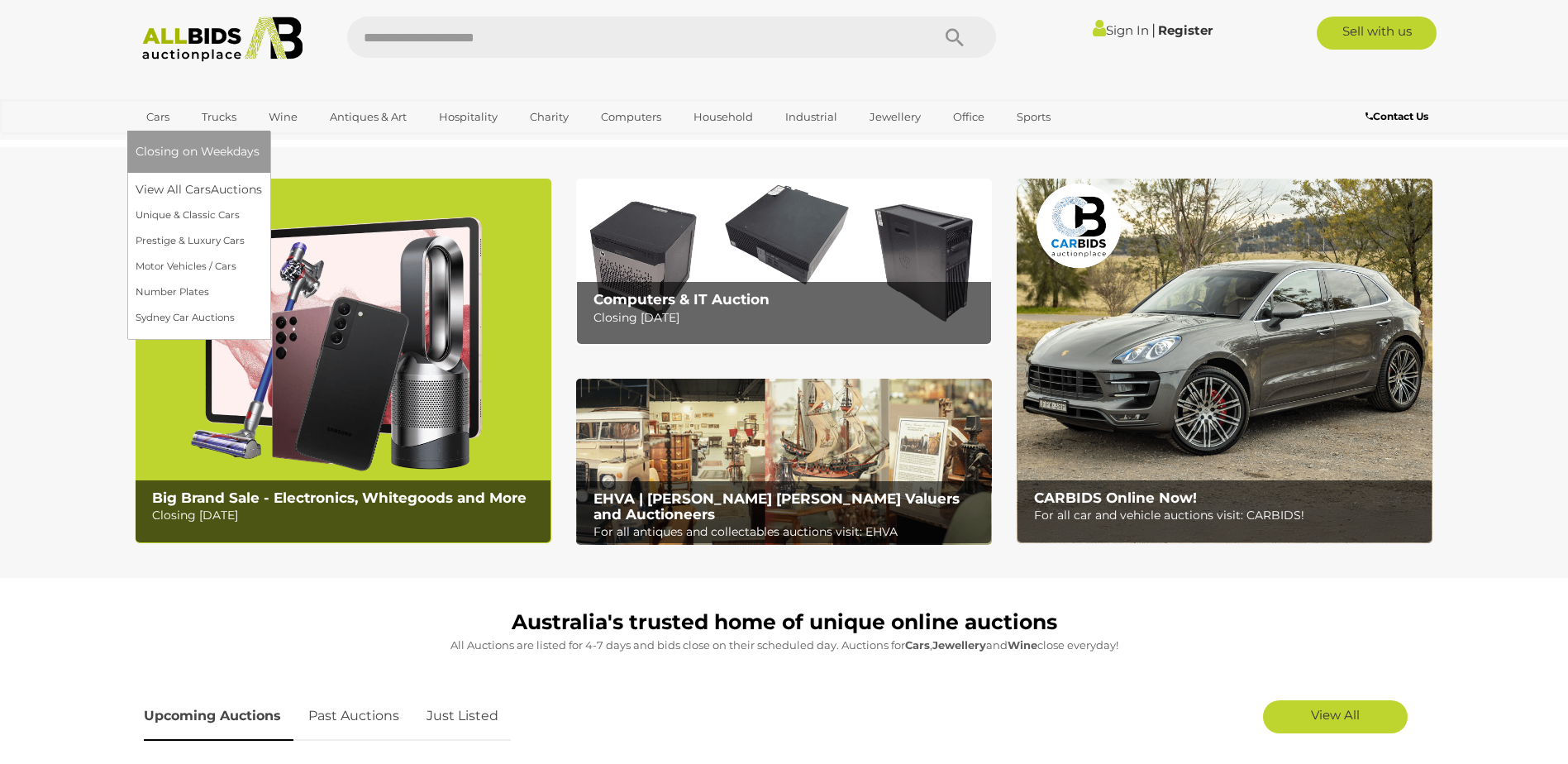
click at [178, 145] on span "Closing on Weekdays" at bounding box center [197, 151] width 124 height 15
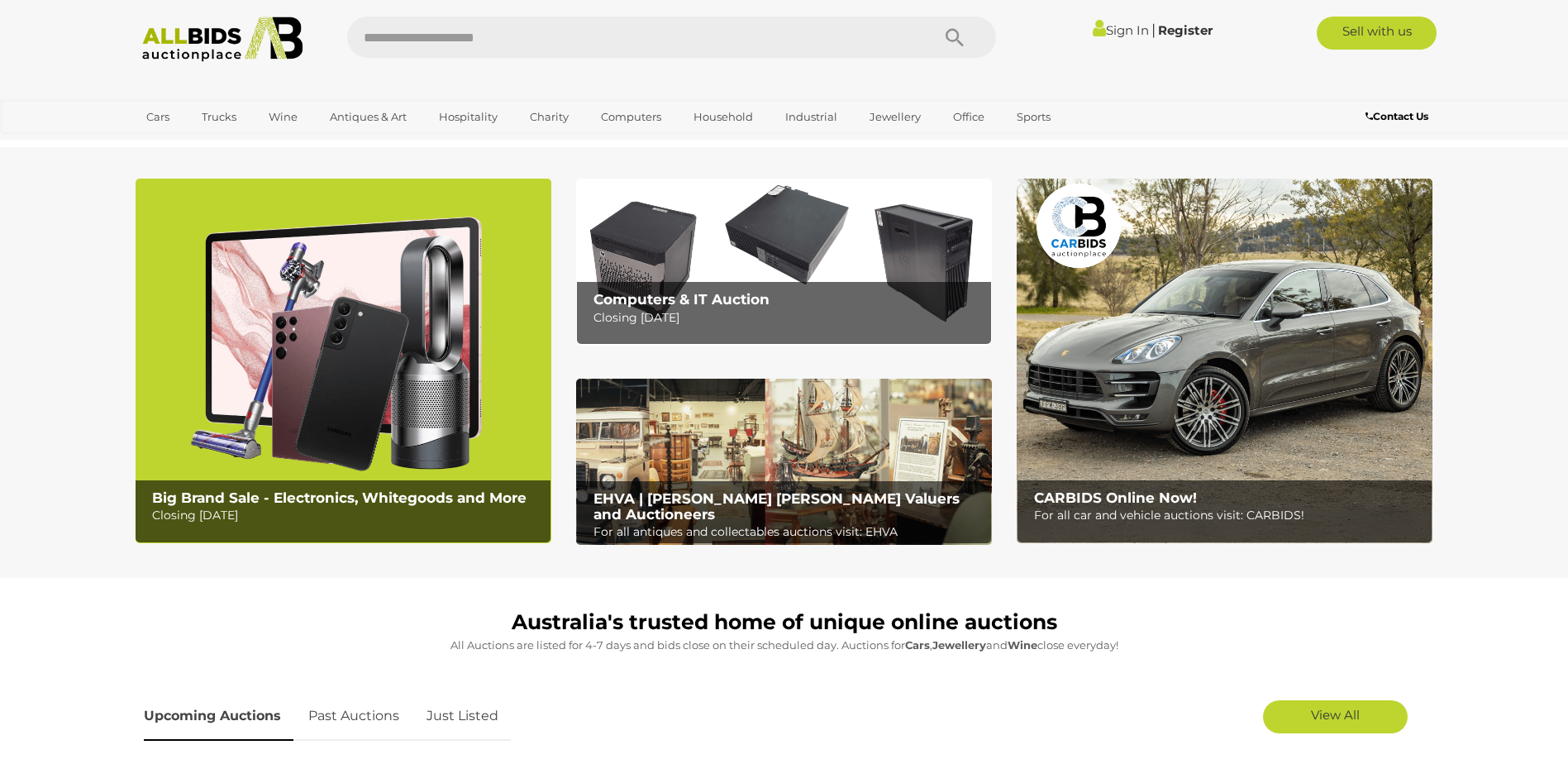
click at [706, 37] on input "text" at bounding box center [631, 37] width 567 height 41
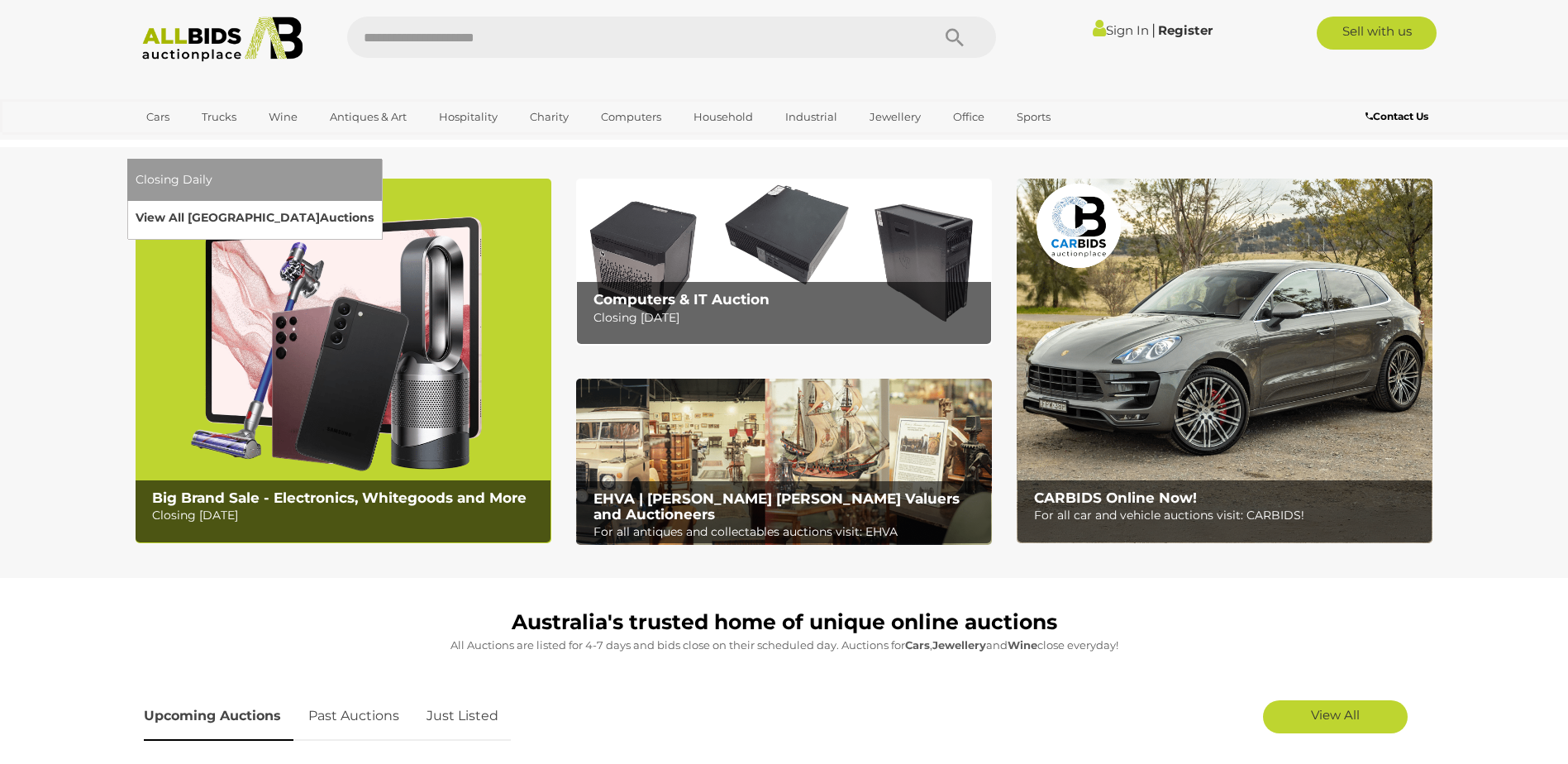
click at [374, 206] on link "View All Sydney Auctions" at bounding box center [254, 218] width 238 height 25
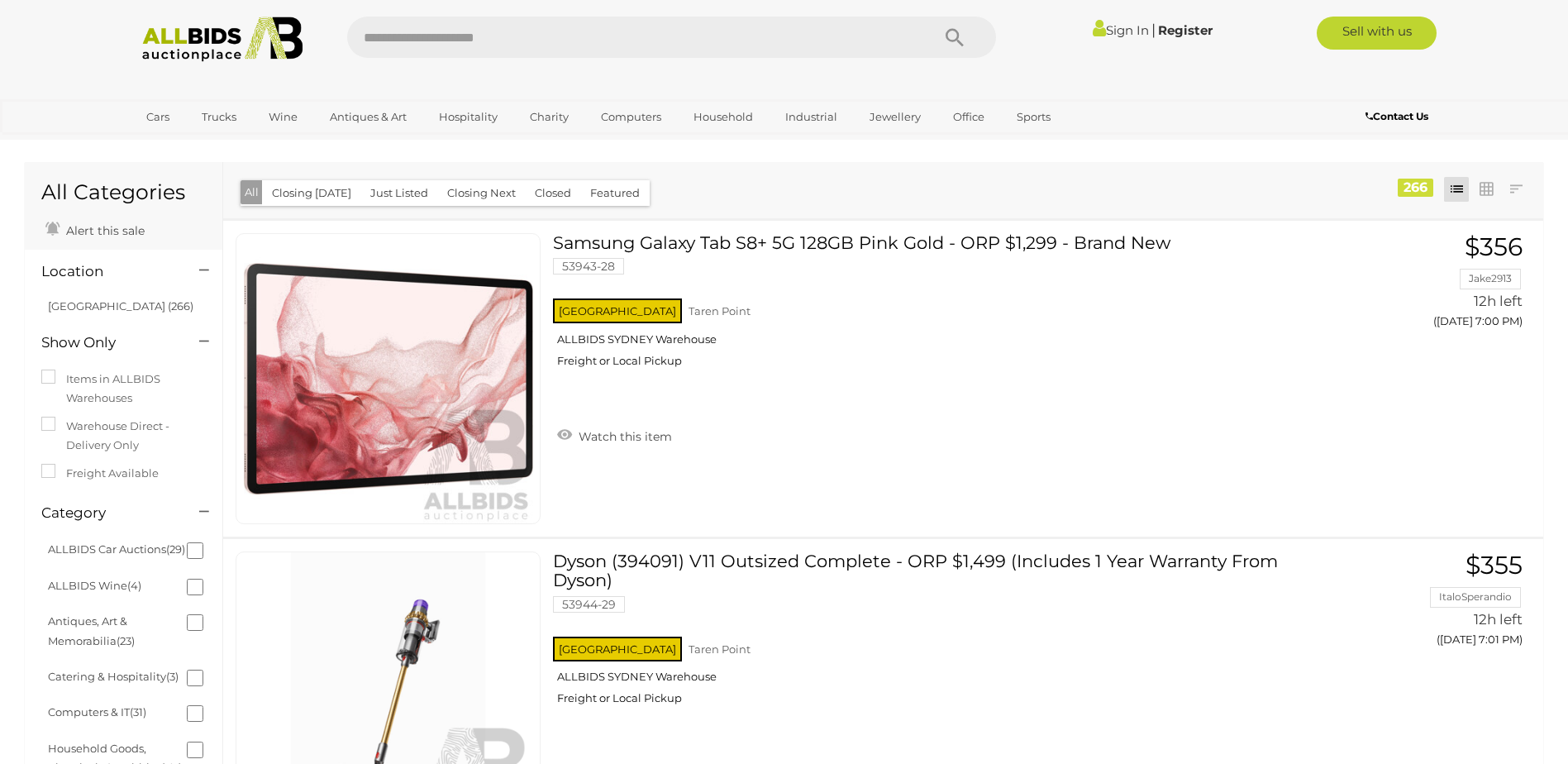
click at [341, 195] on button "Closing [DATE]" at bounding box center [312, 193] width 99 height 25
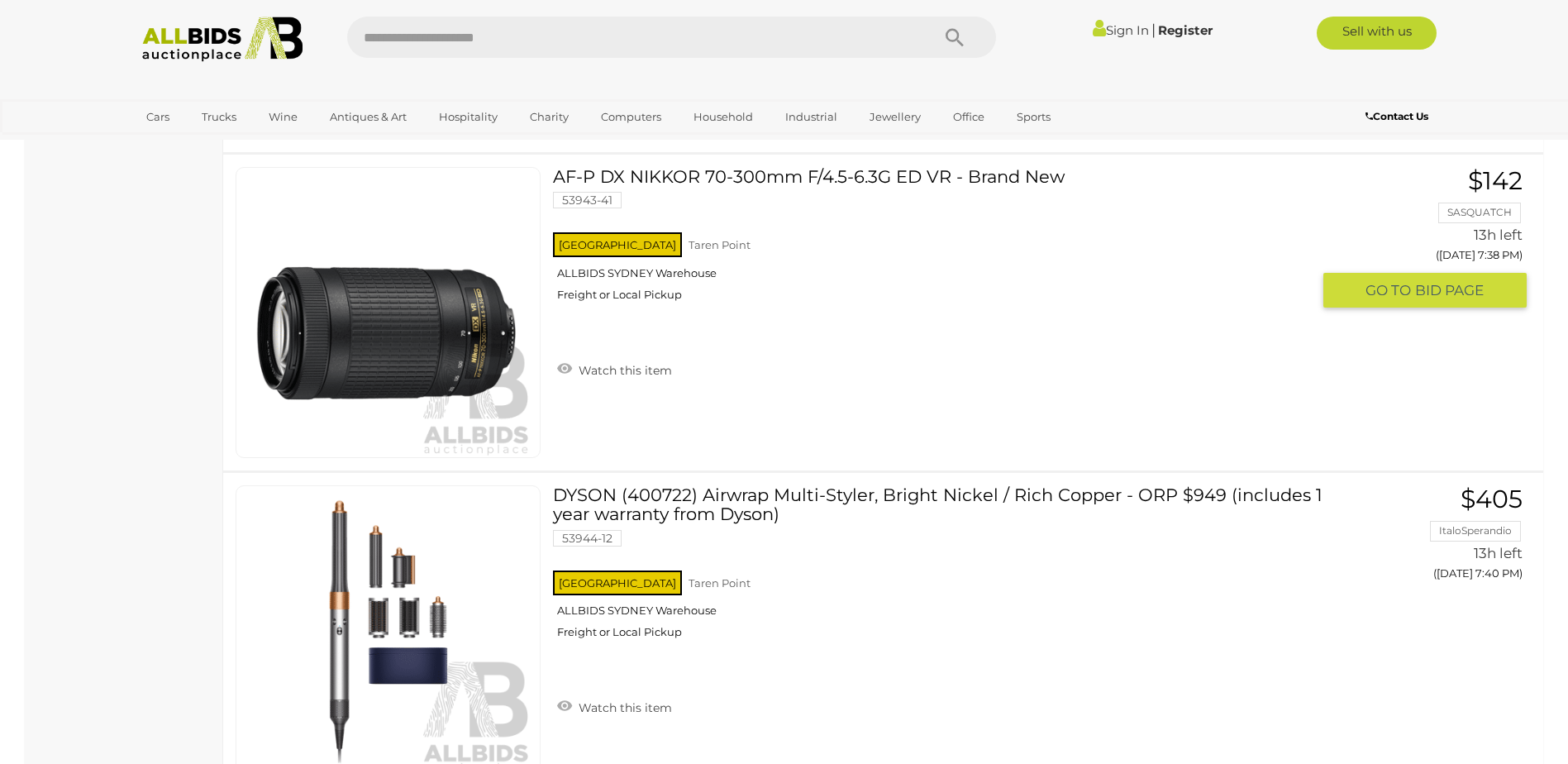
scroll to position [6949, 0]
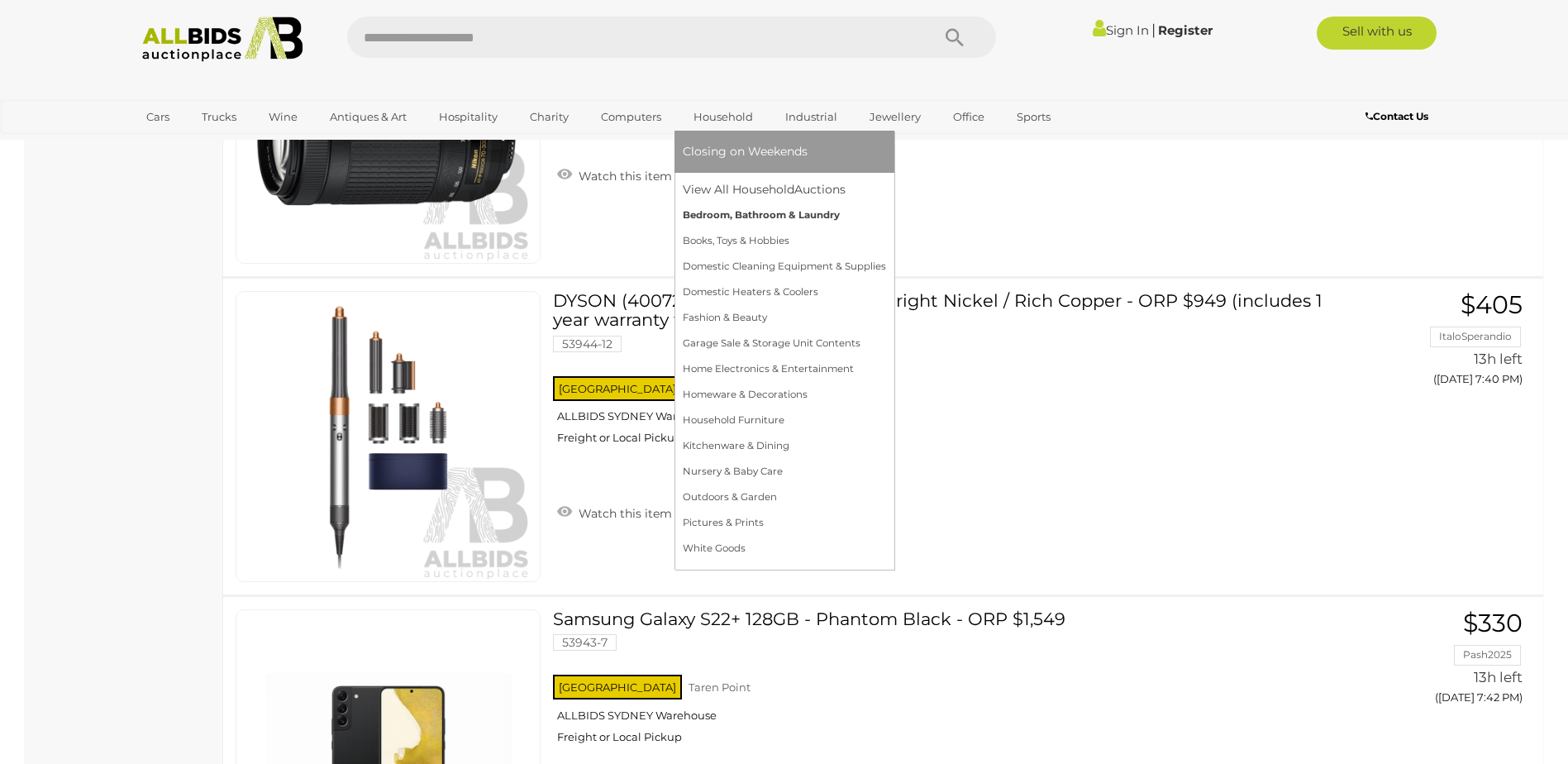
click at [733, 219] on link "Bedroom, Bathroom & Laundry" at bounding box center [784, 215] width 204 height 25
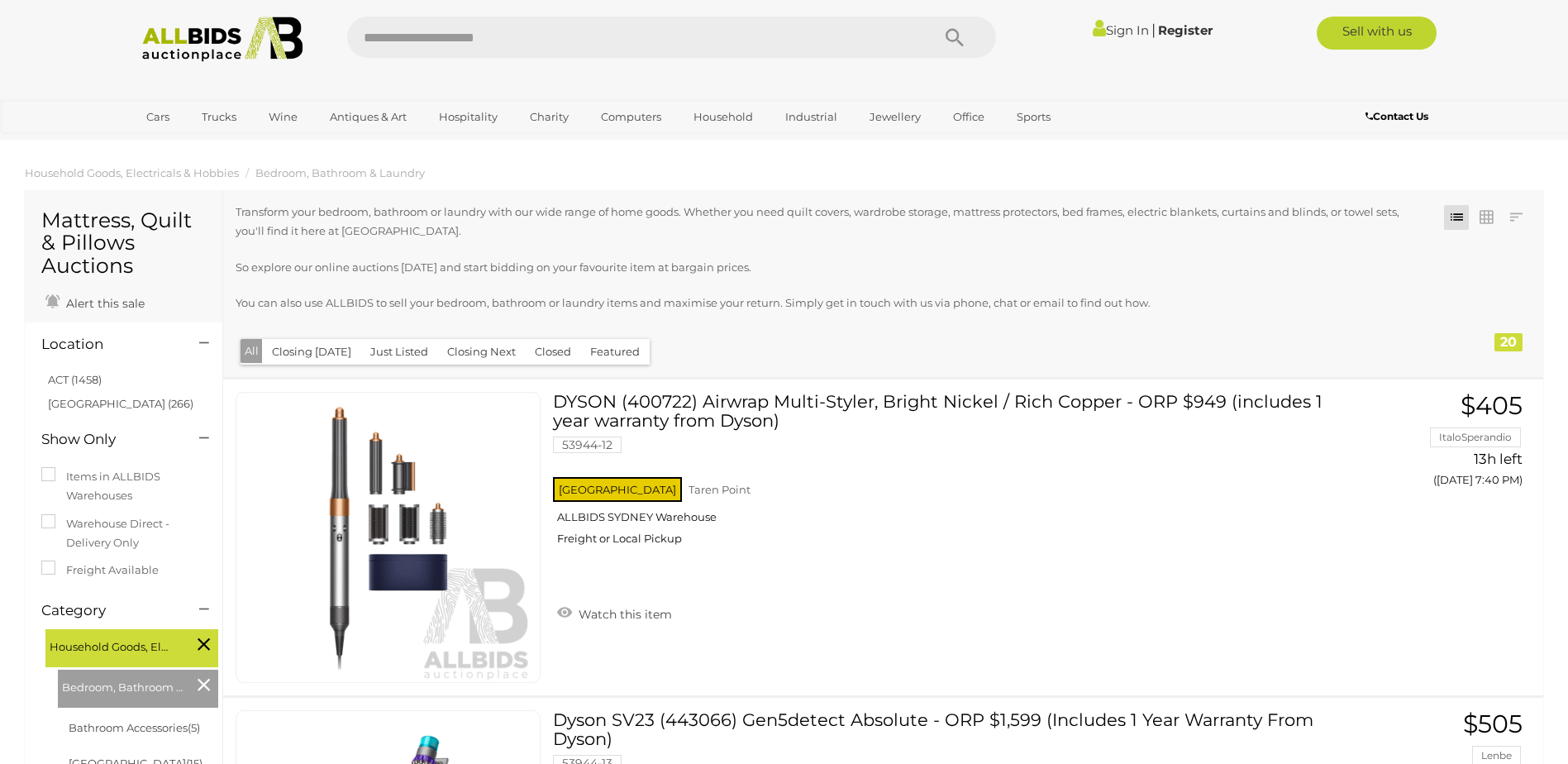
click at [316, 347] on button "Closing [DATE]" at bounding box center [312, 352] width 99 height 25
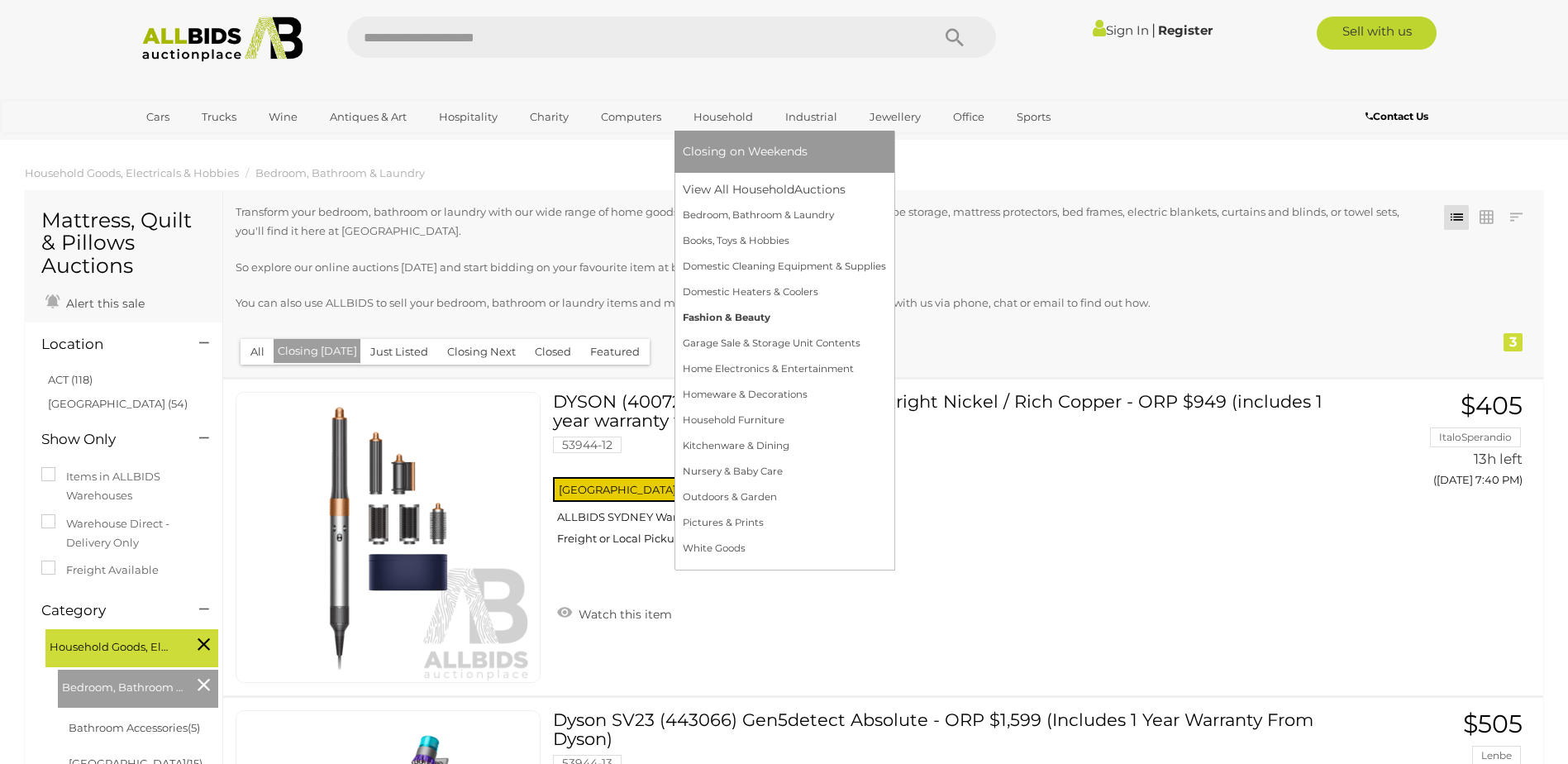
click at [752, 321] on link "Fashion & Beauty" at bounding box center [784, 318] width 204 height 25
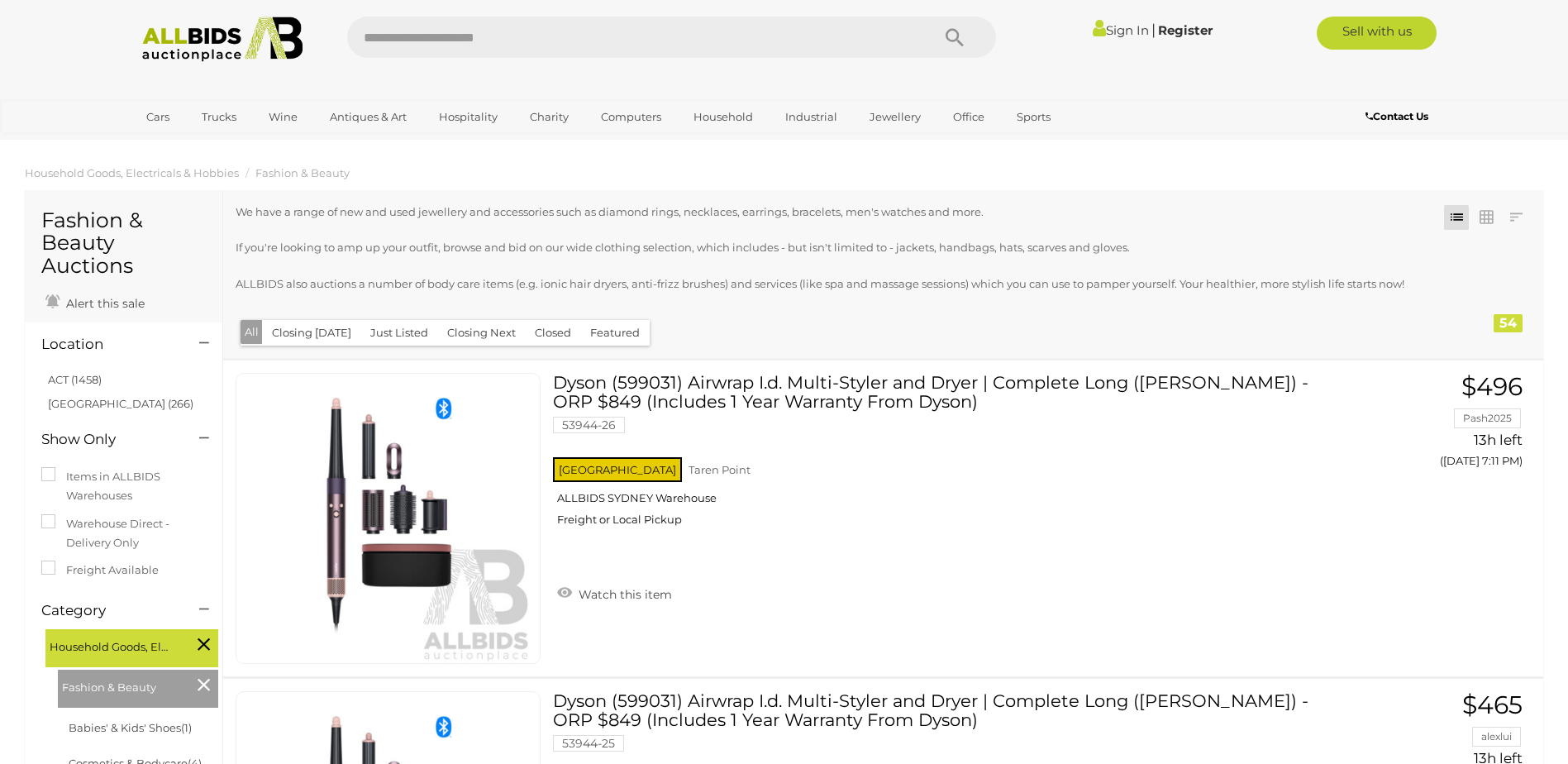
click at [318, 331] on button "Closing [DATE]" at bounding box center [312, 333] width 99 height 25
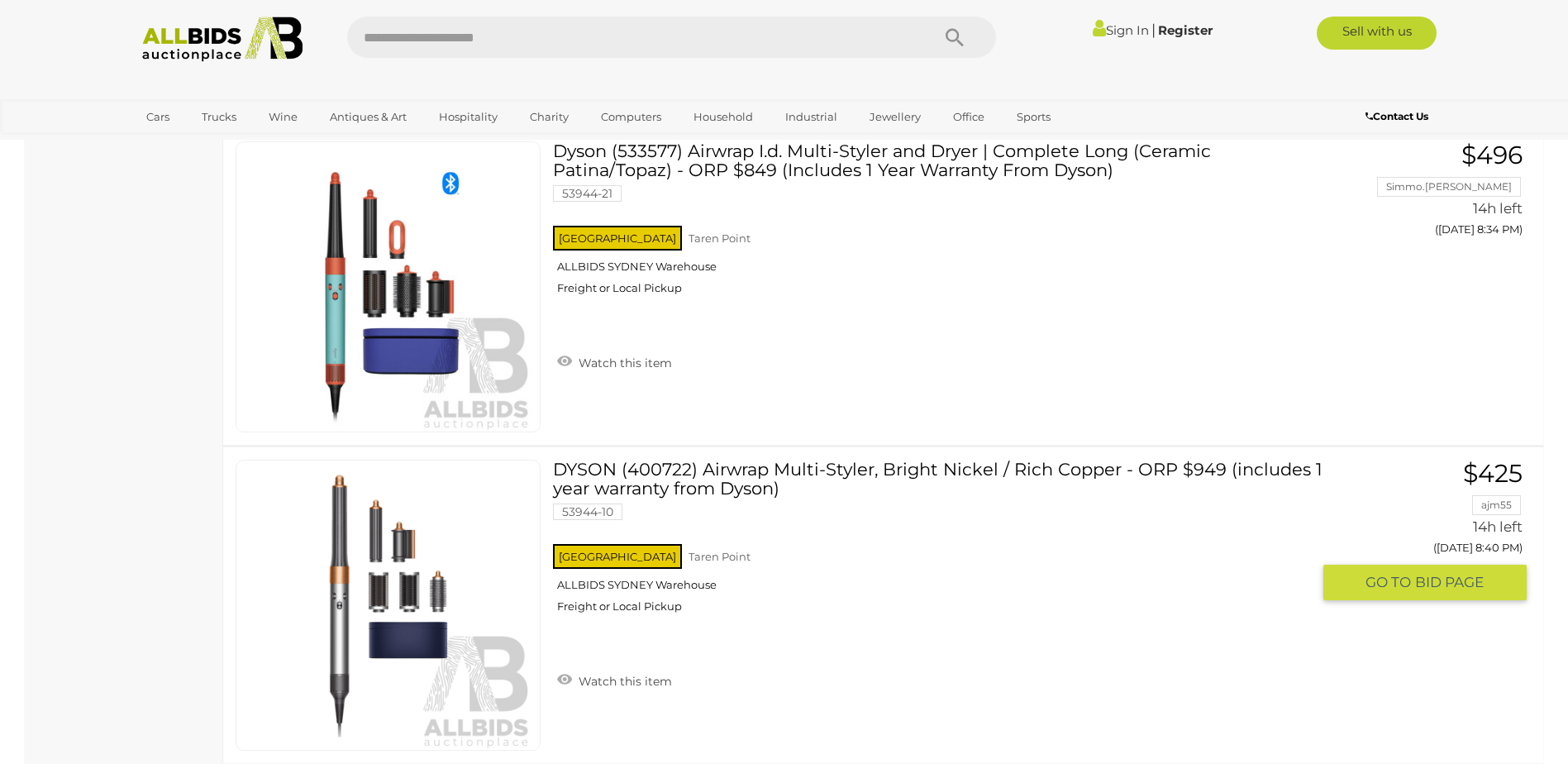
scroll to position [1820, 0]
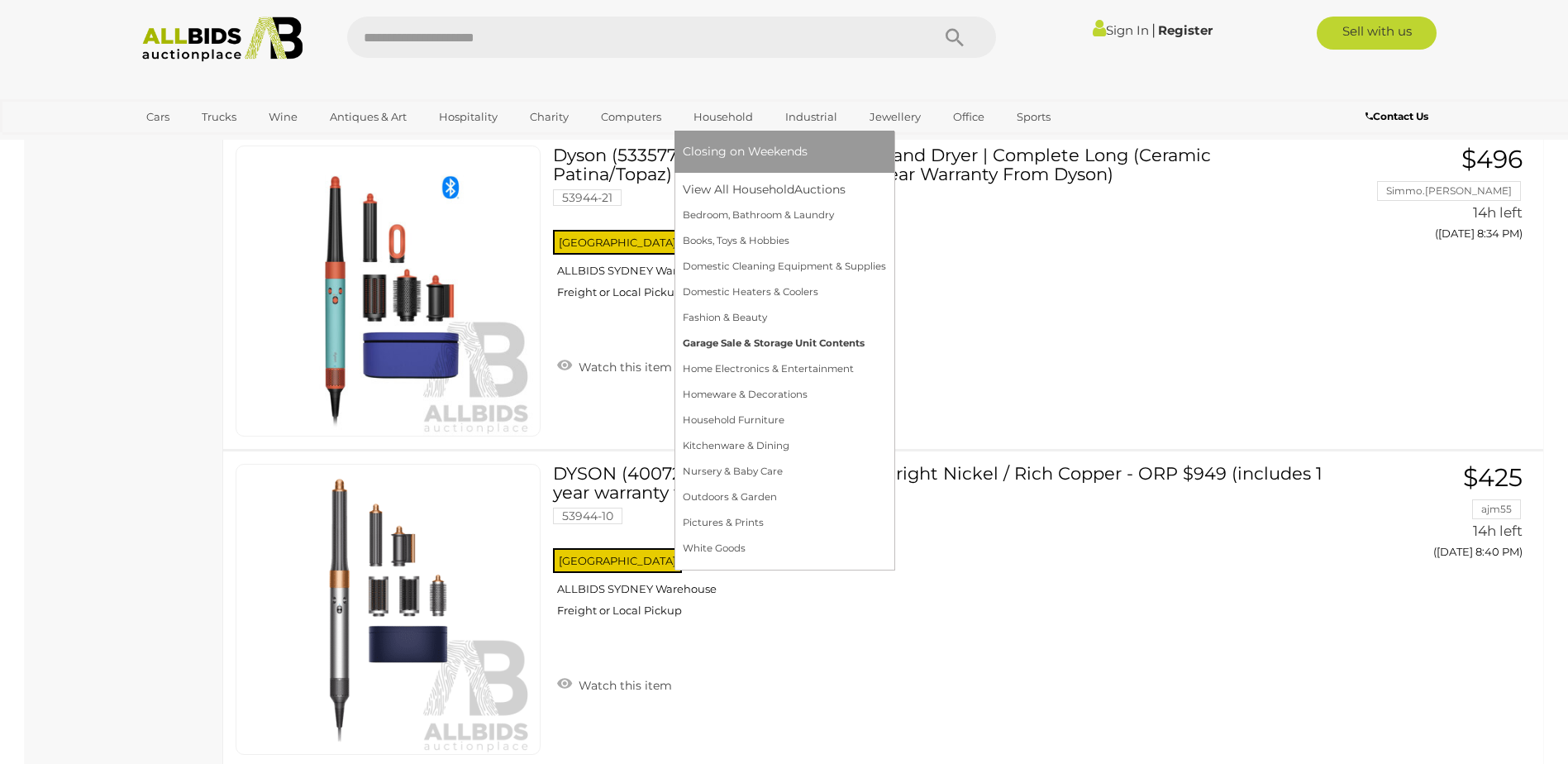
click at [794, 346] on link "Garage Sale & Storage Unit Contents" at bounding box center [784, 344] width 204 height 25
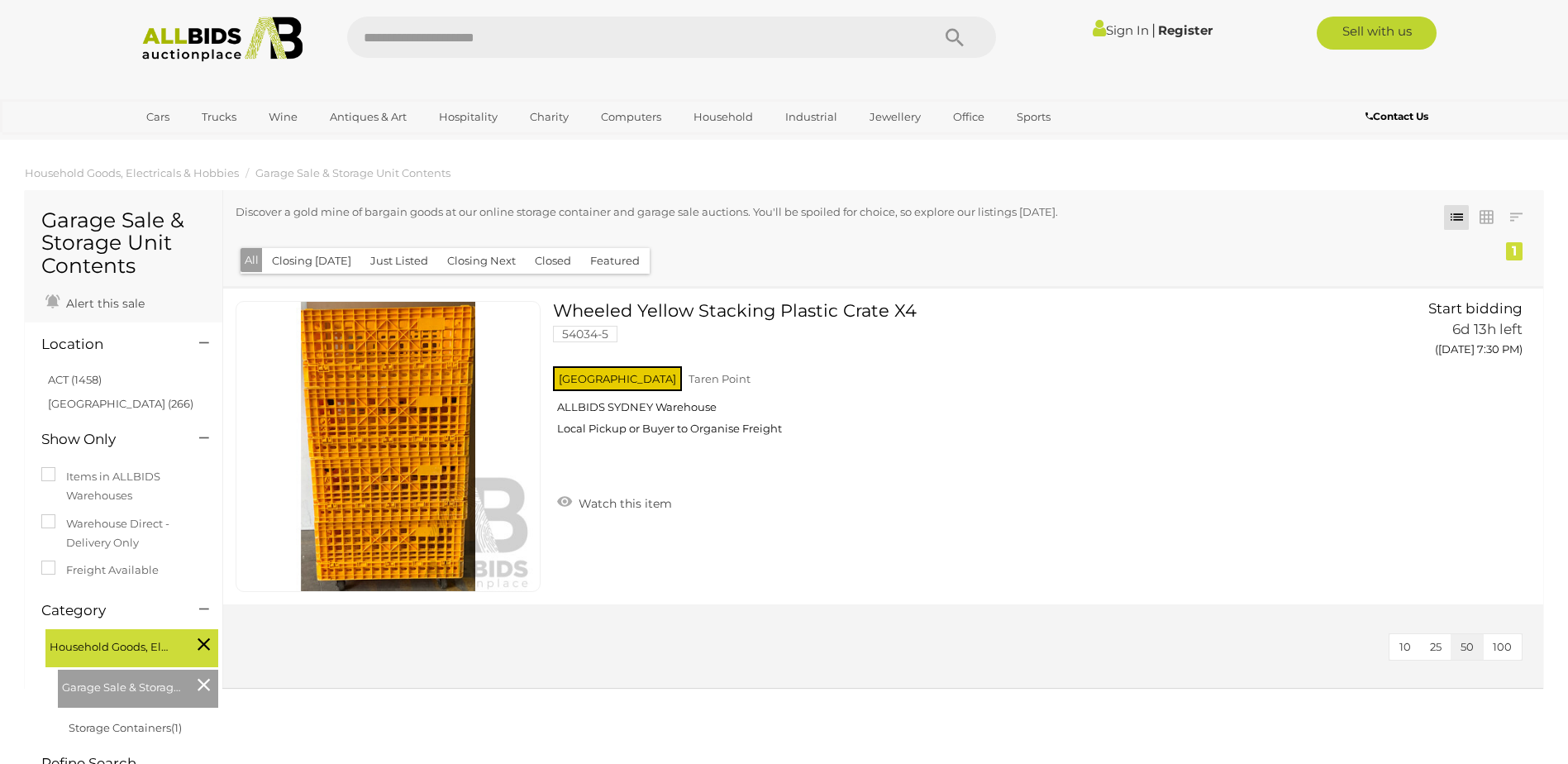
click at [325, 263] on button "Closing [DATE]" at bounding box center [312, 261] width 99 height 25
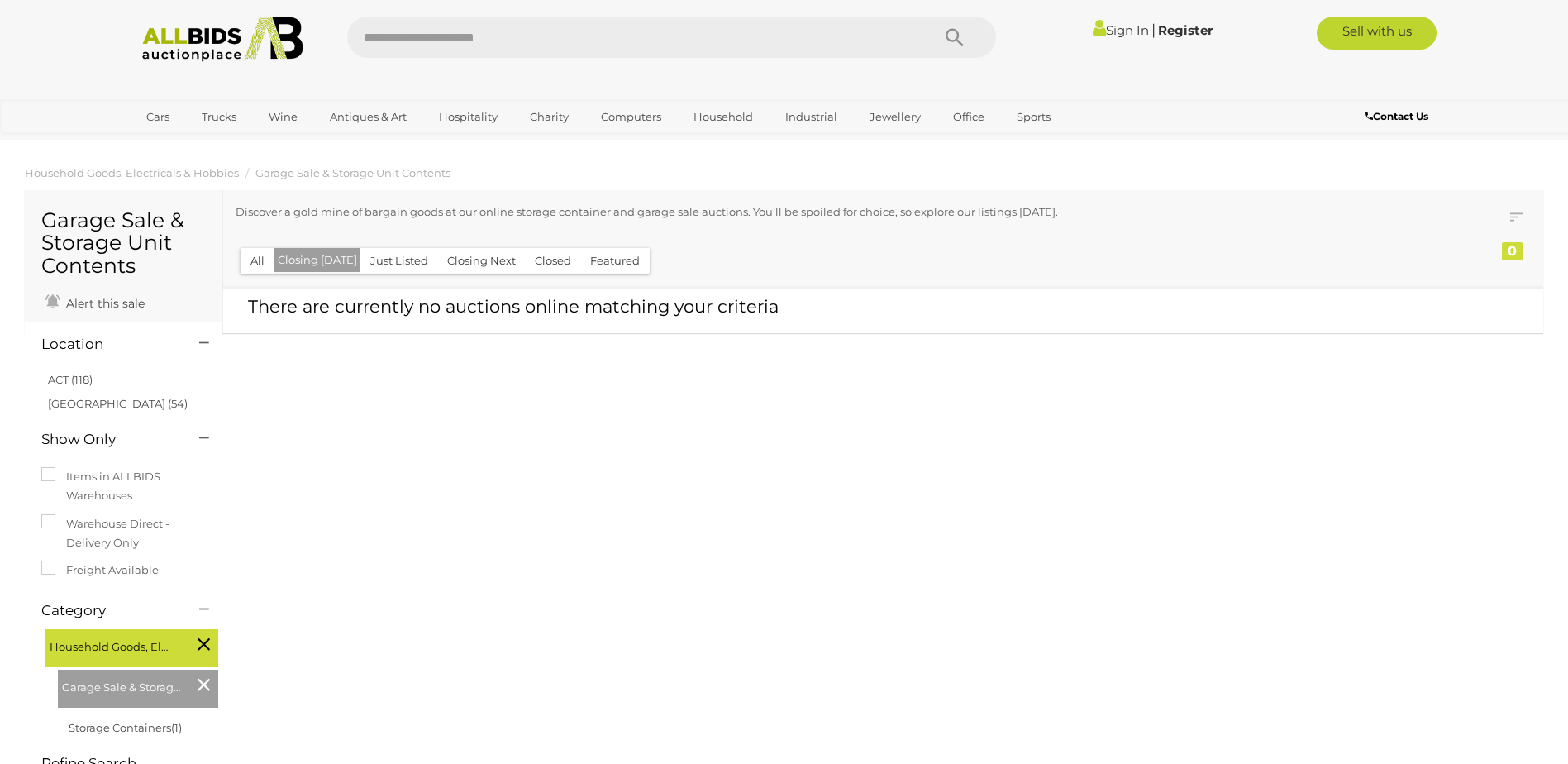
click at [372, 261] on button "Just Listed" at bounding box center [399, 261] width 78 height 25
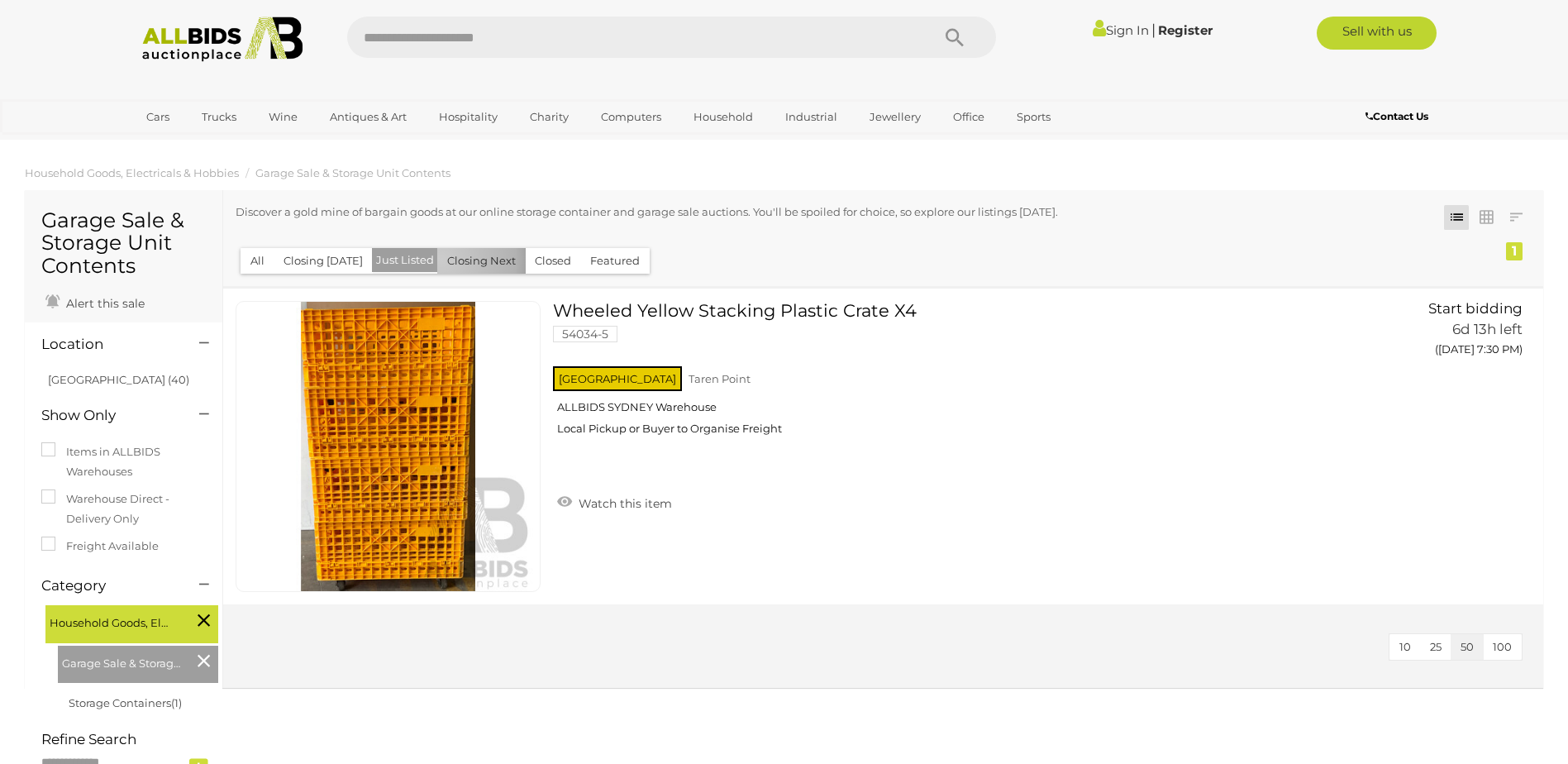
click at [437, 260] on button "Closing Next" at bounding box center [481, 261] width 89 height 25
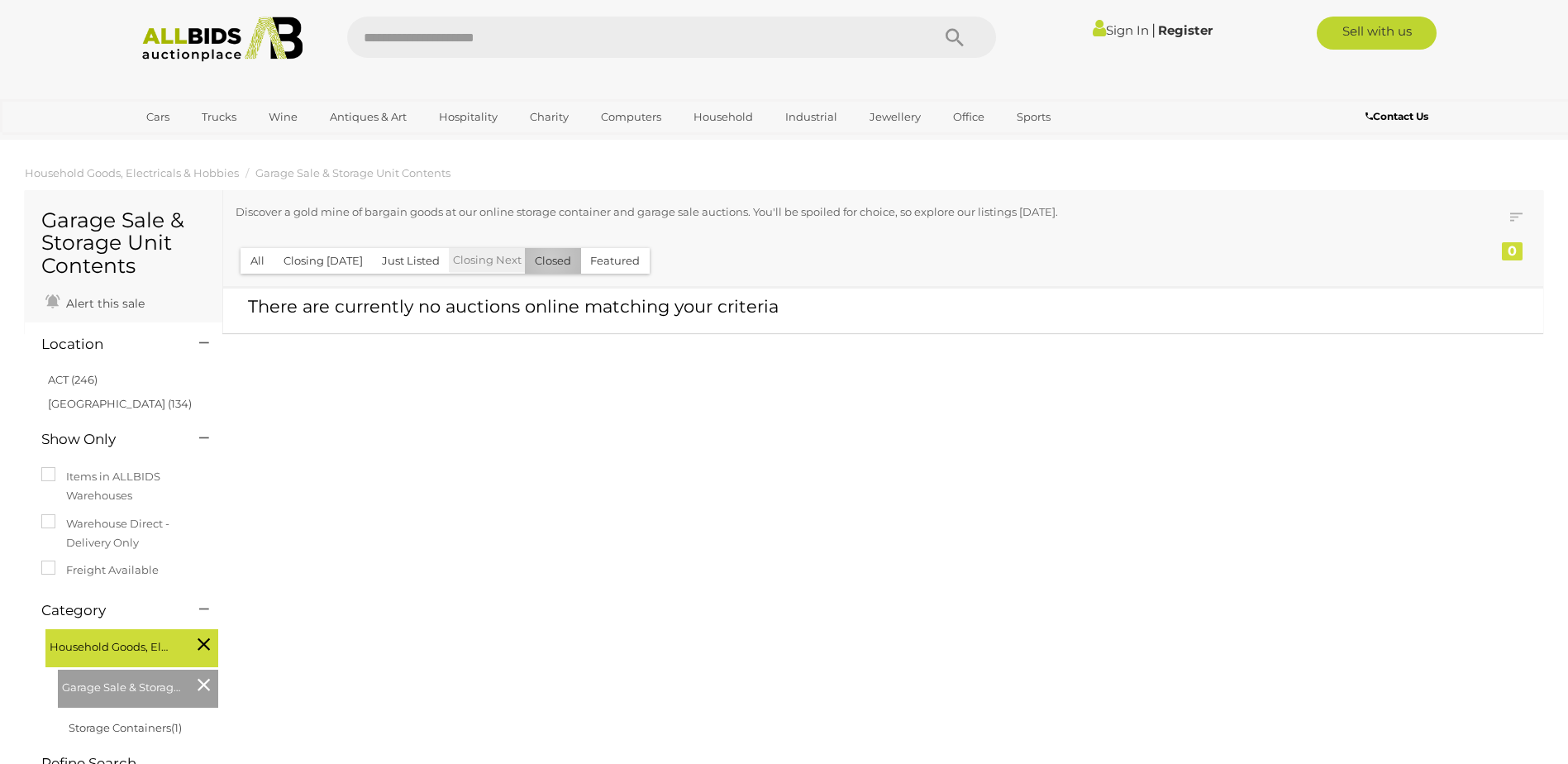
click at [544, 260] on button "Closed" at bounding box center [553, 261] width 56 height 25
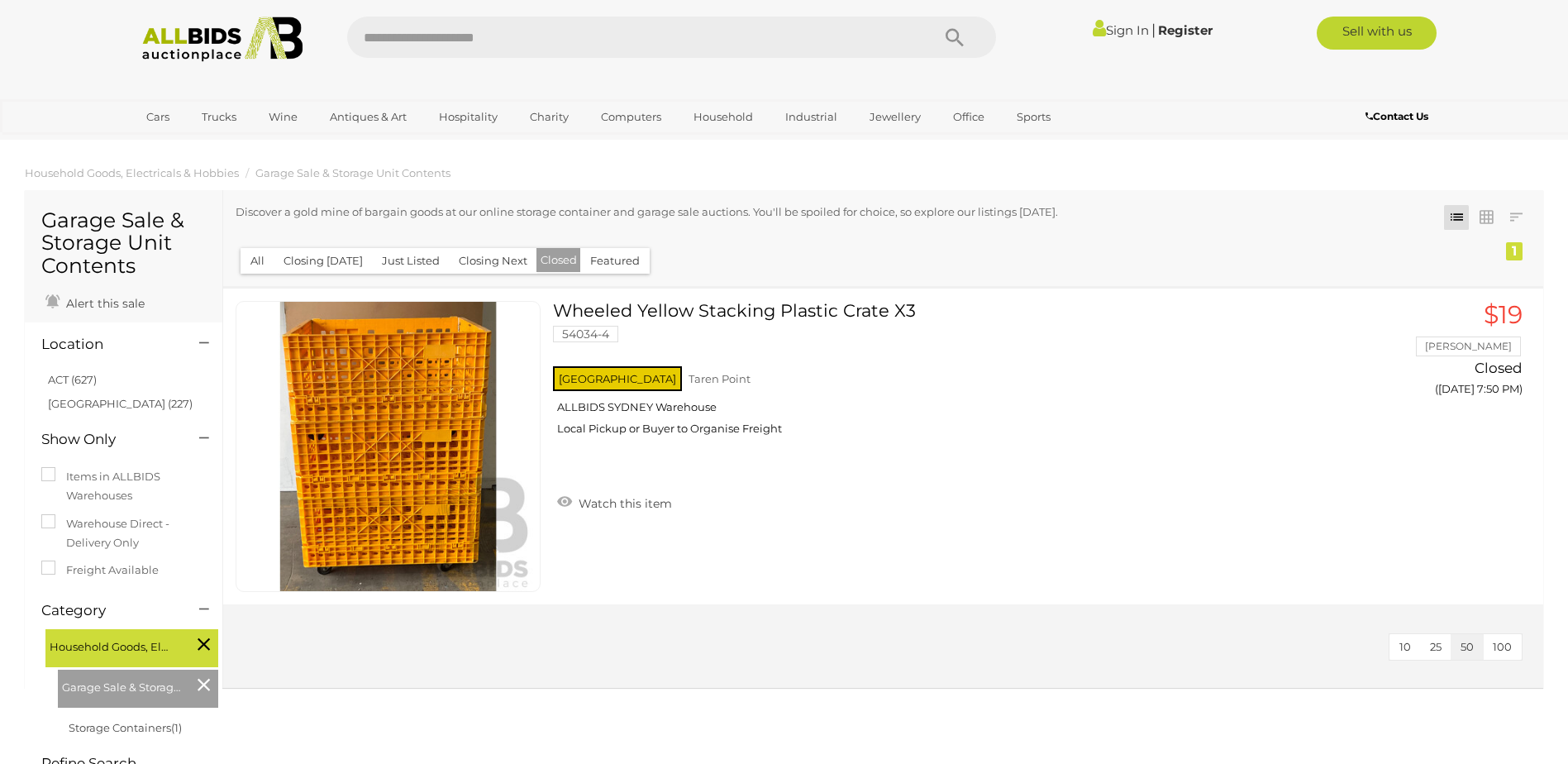
click at [598, 260] on button "Featured" at bounding box center [615, 261] width 69 height 25
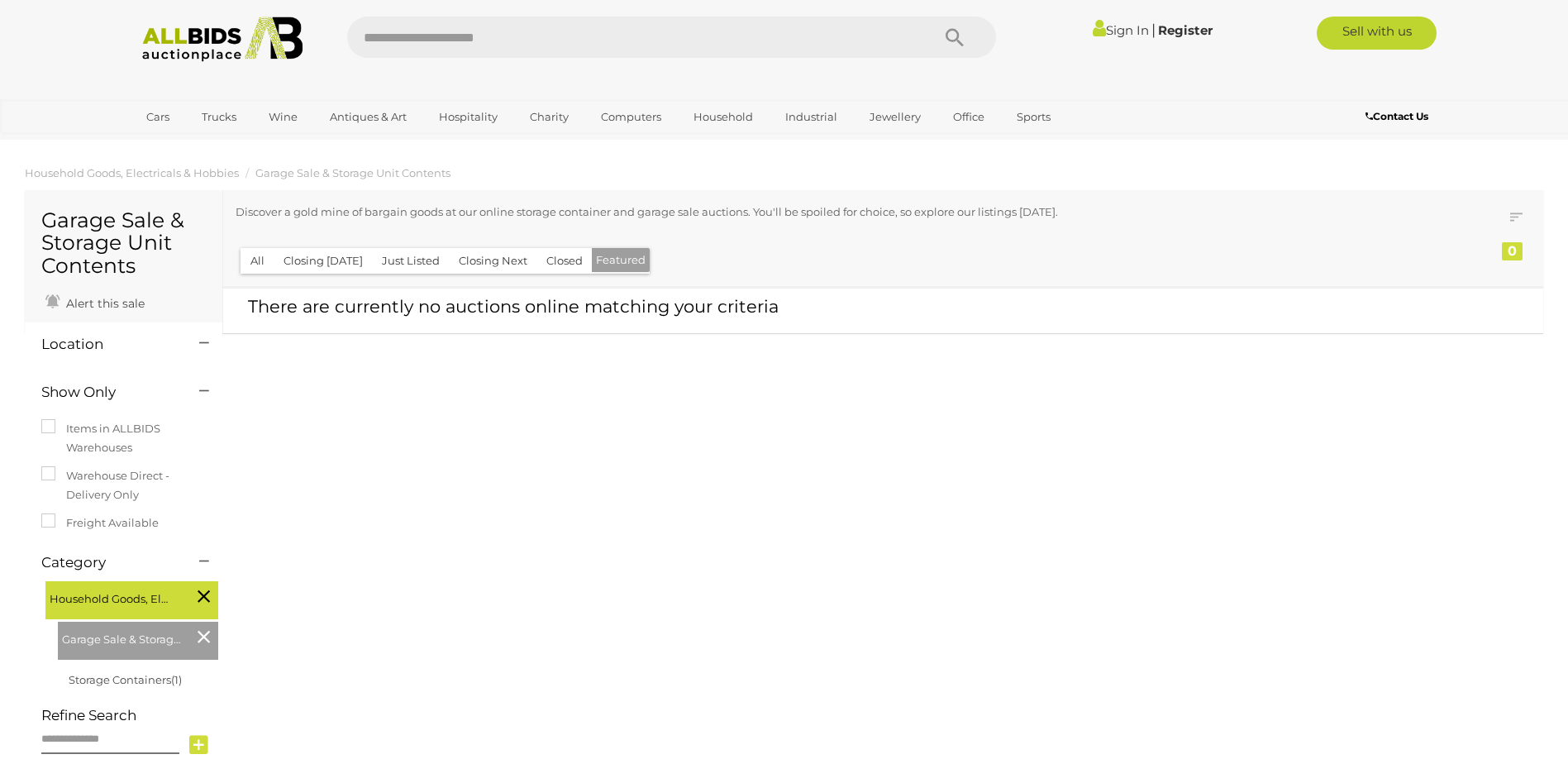
click at [261, 264] on button "All" at bounding box center [257, 261] width 34 height 25
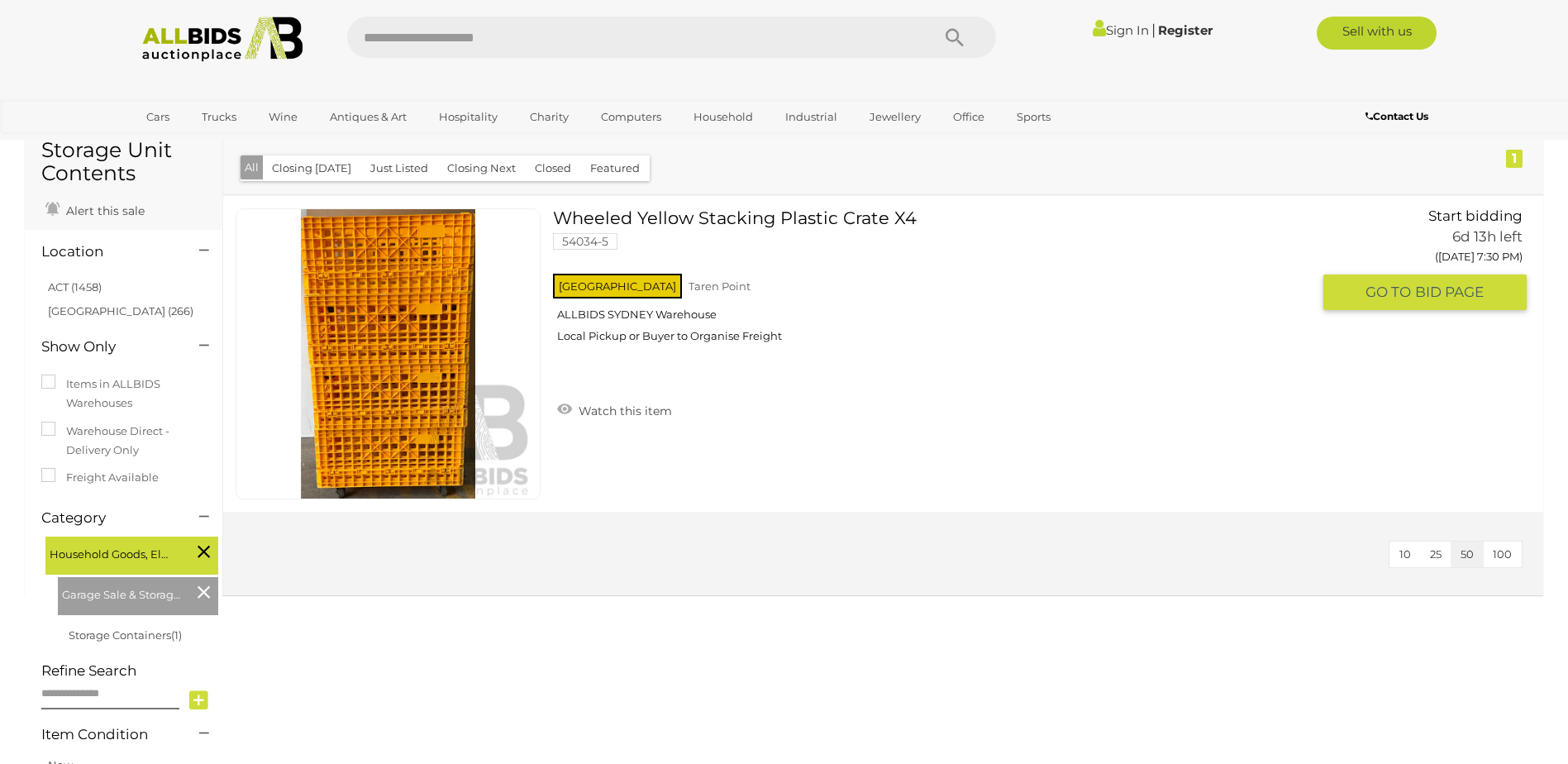
scroll to position [83, 0]
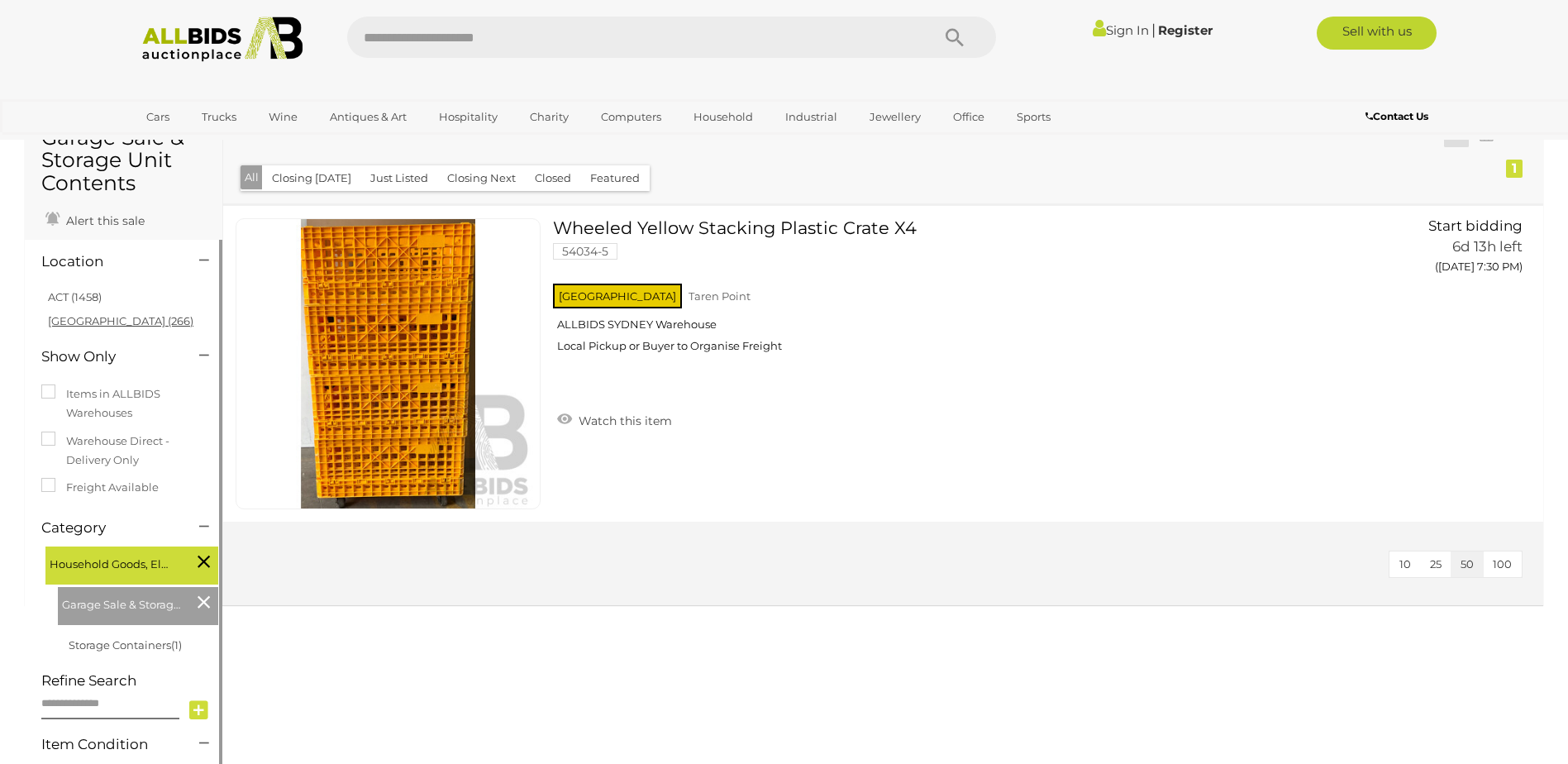
click at [77, 319] on link "[GEOGRAPHIC_DATA] (266)" at bounding box center [120, 322] width 145 height 14
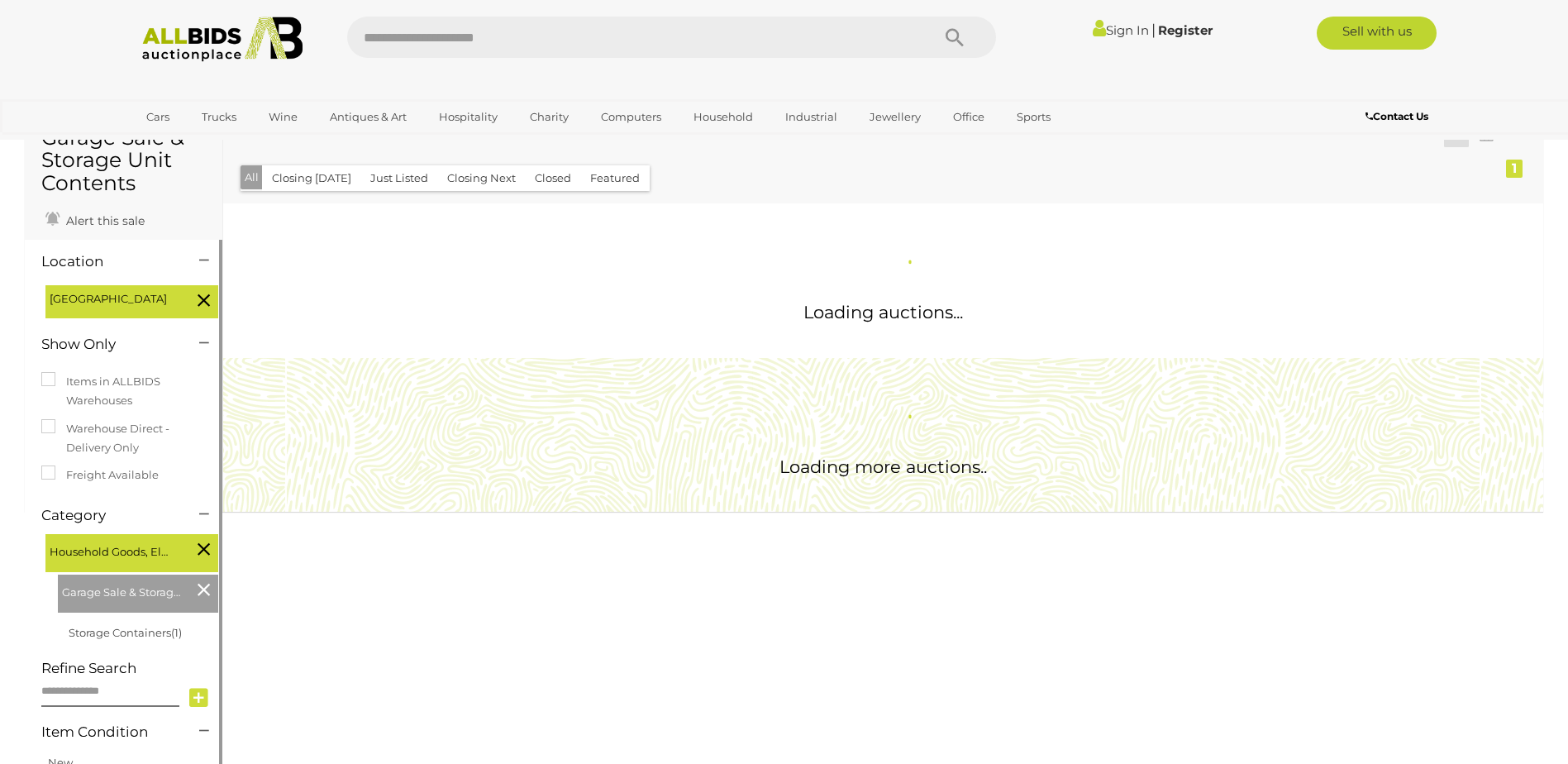
scroll to position [0, 0]
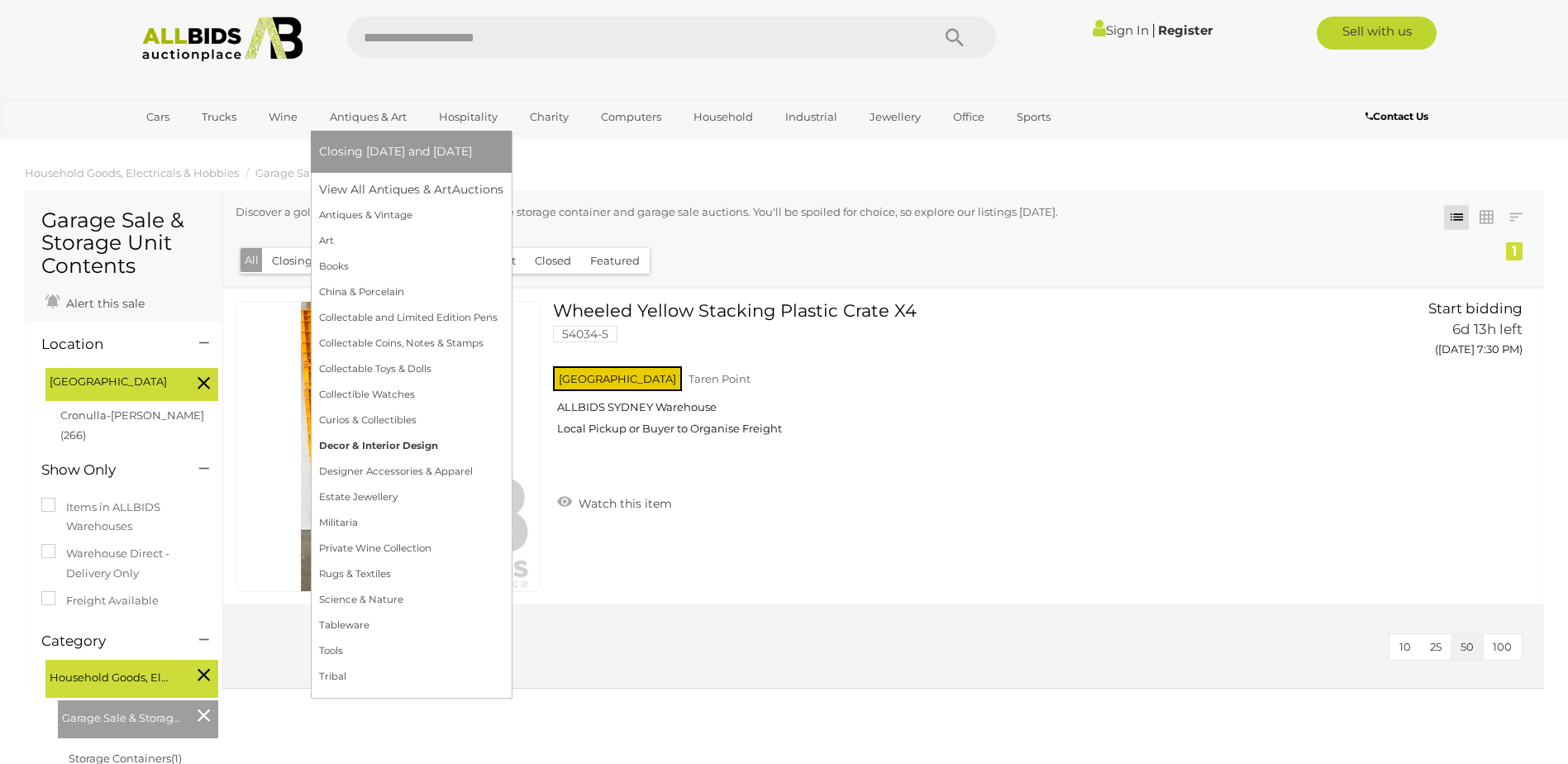
click at [345, 446] on link "Decor & Interior Design" at bounding box center [411, 446] width 184 height 25
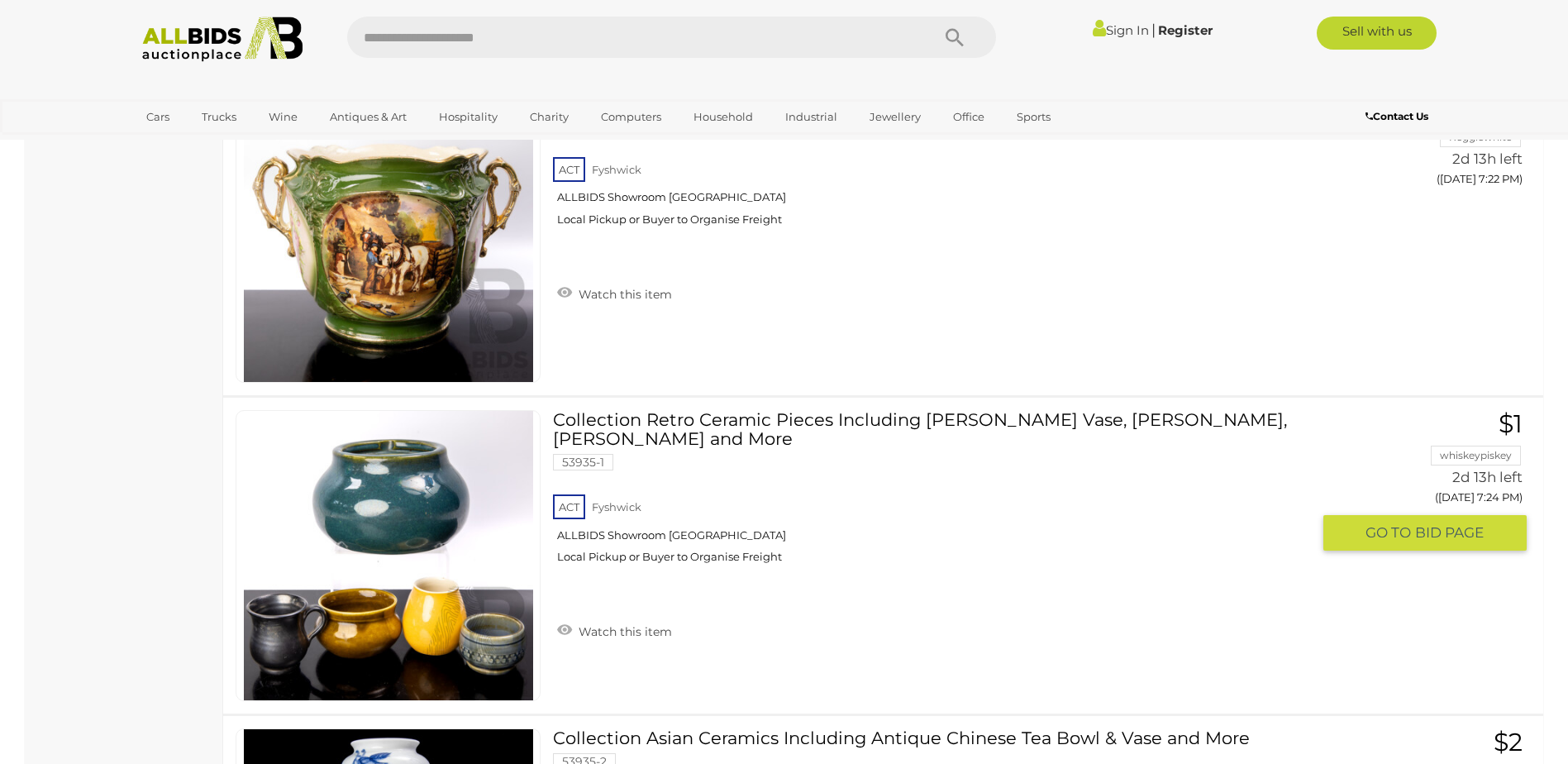
scroll to position [7528, 0]
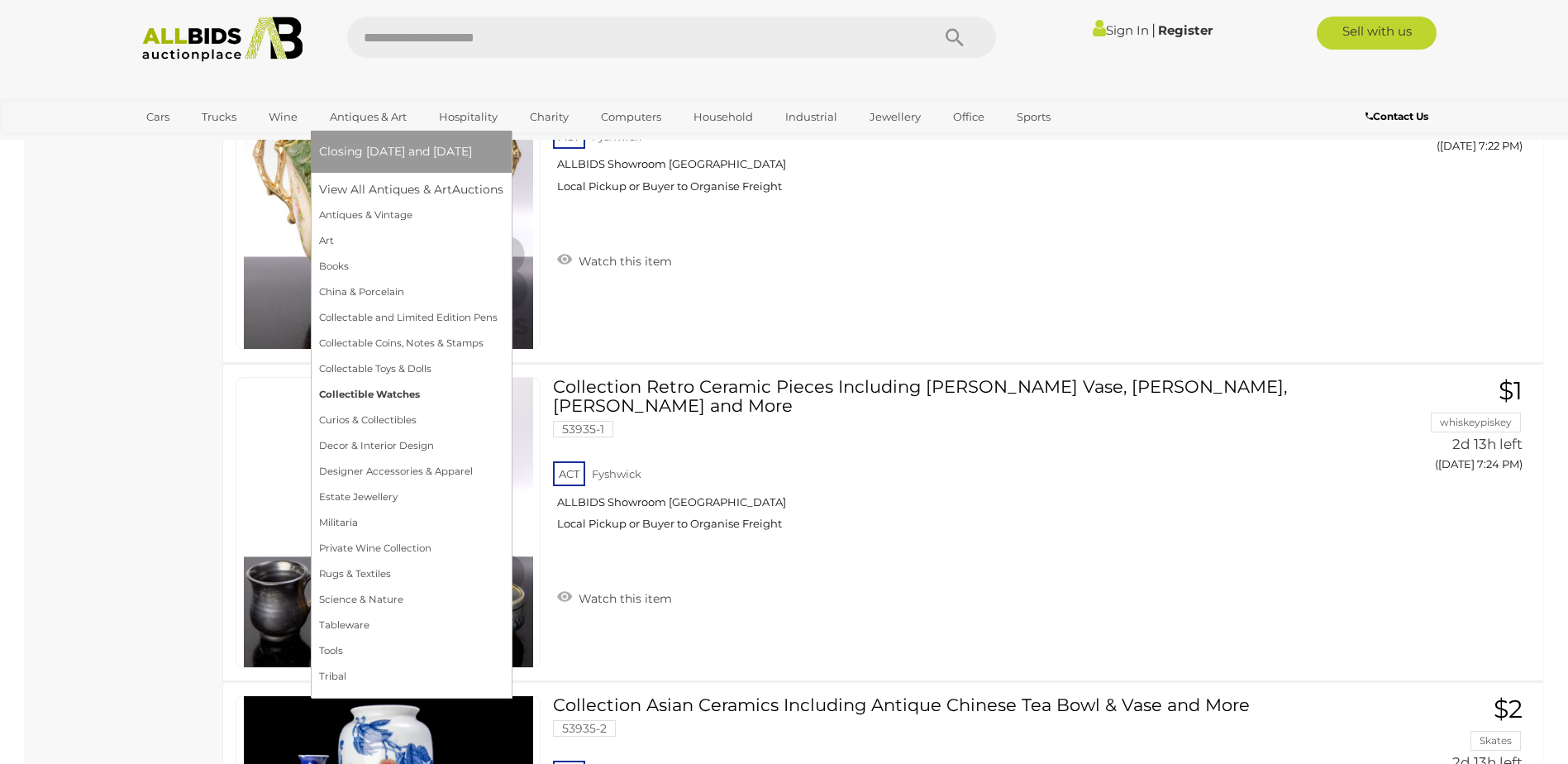
click at [432, 396] on link "Collectible Watches" at bounding box center [411, 395] width 184 height 25
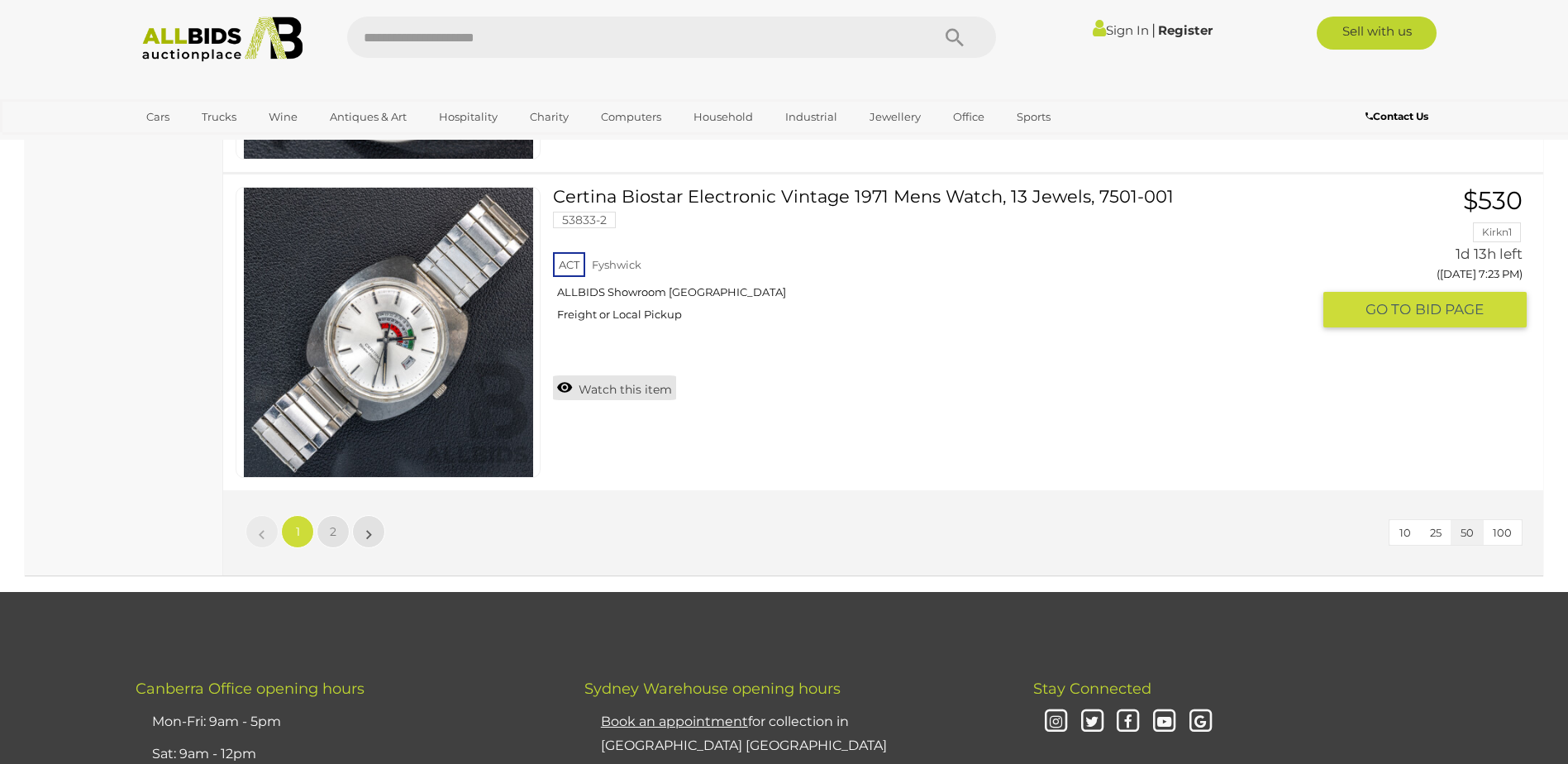
scroll to position [15718, 0]
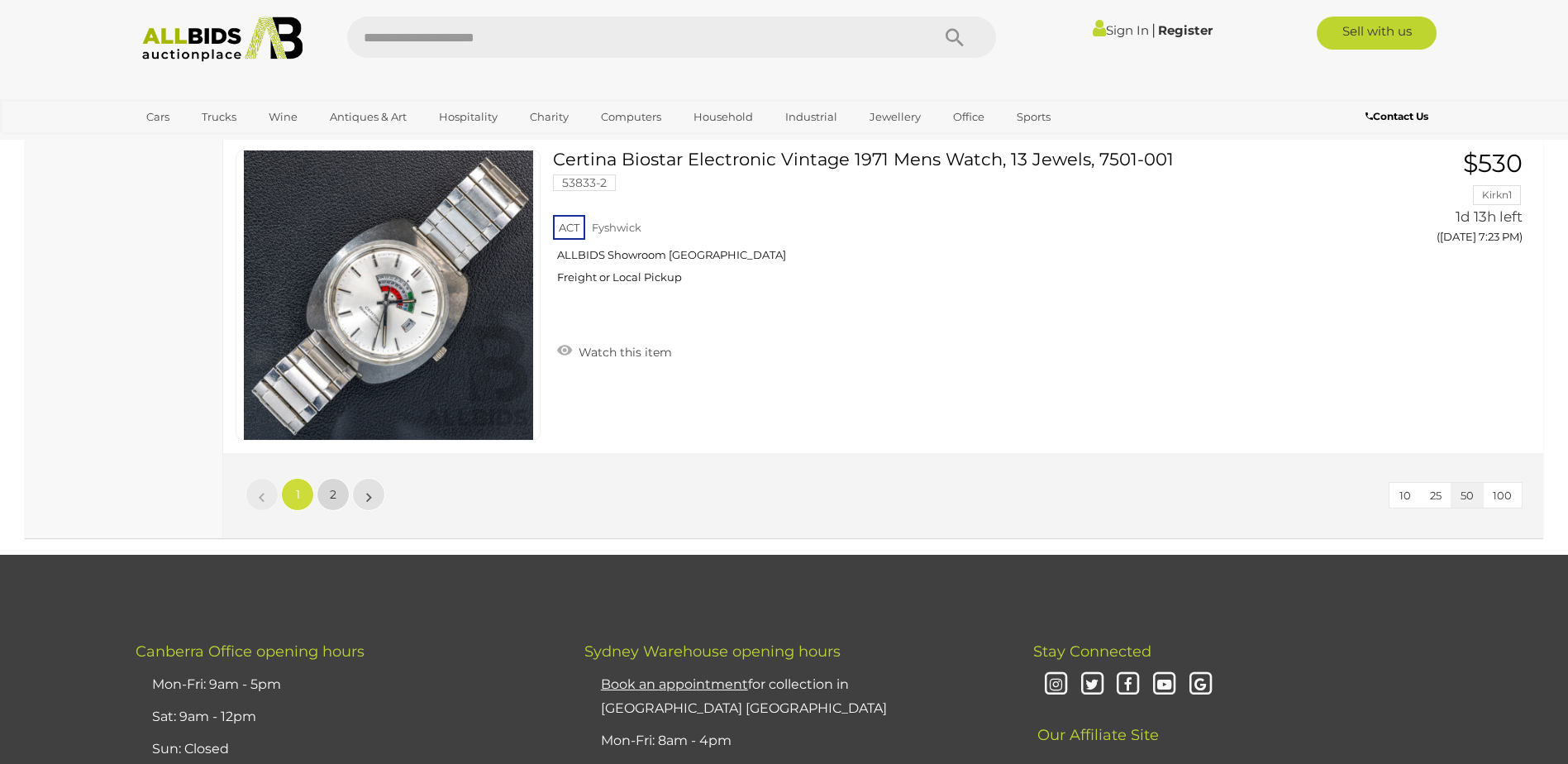
click at [331, 494] on span "2" at bounding box center [333, 494] width 7 height 15
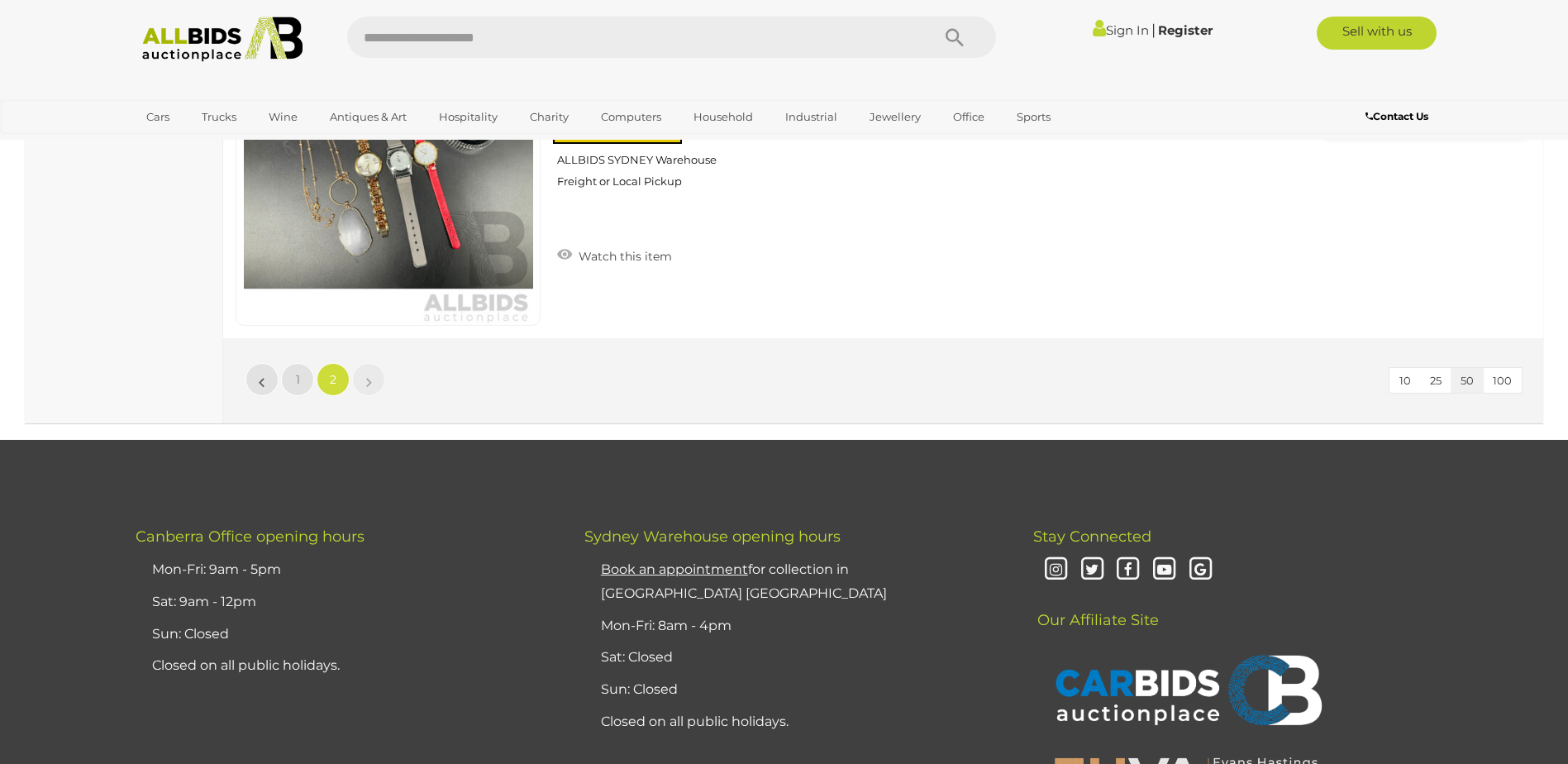
scroll to position [10421, 0]
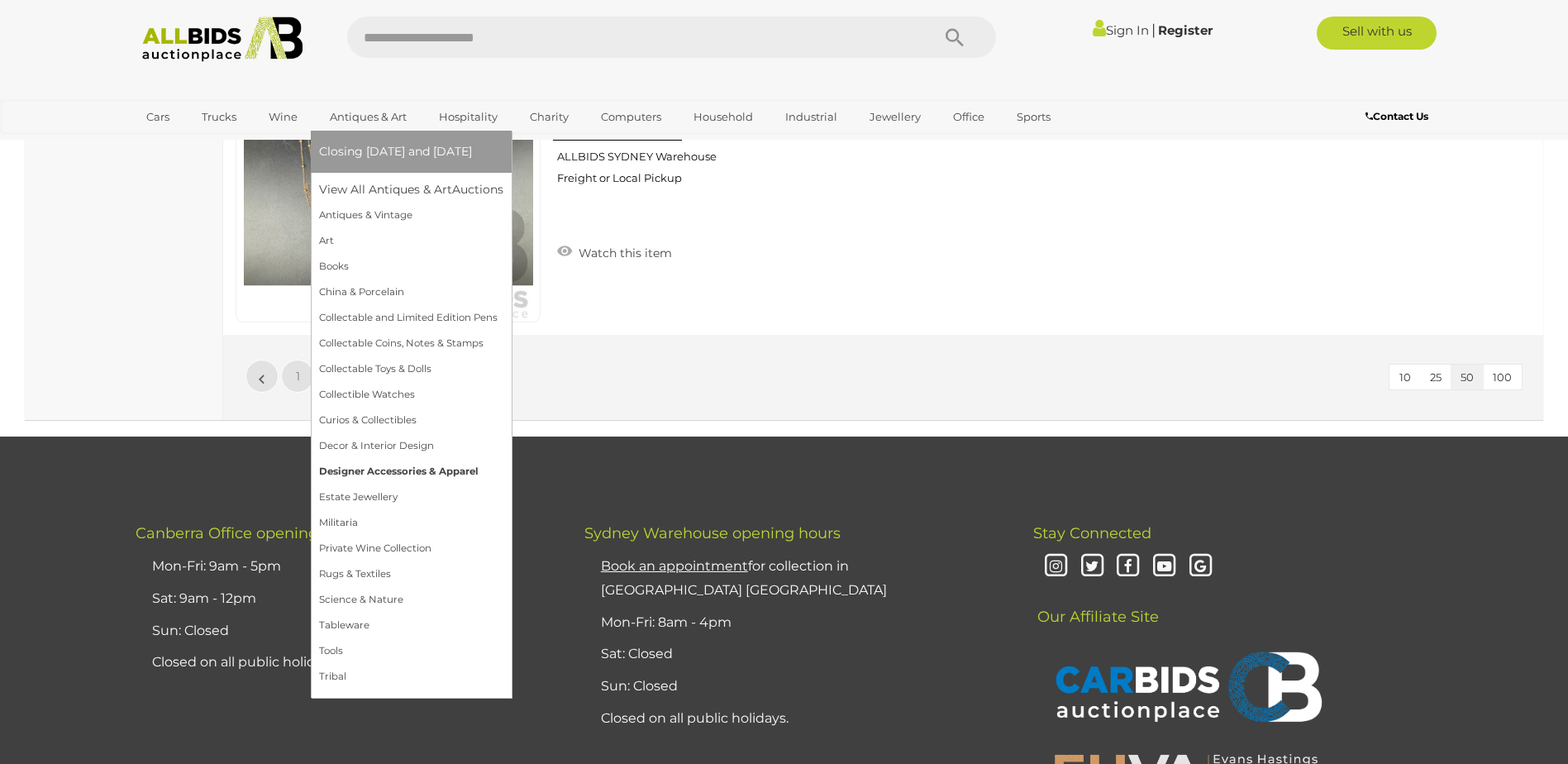
click at [451, 476] on link "Designer Accessories & Apparel" at bounding box center [411, 472] width 184 height 25
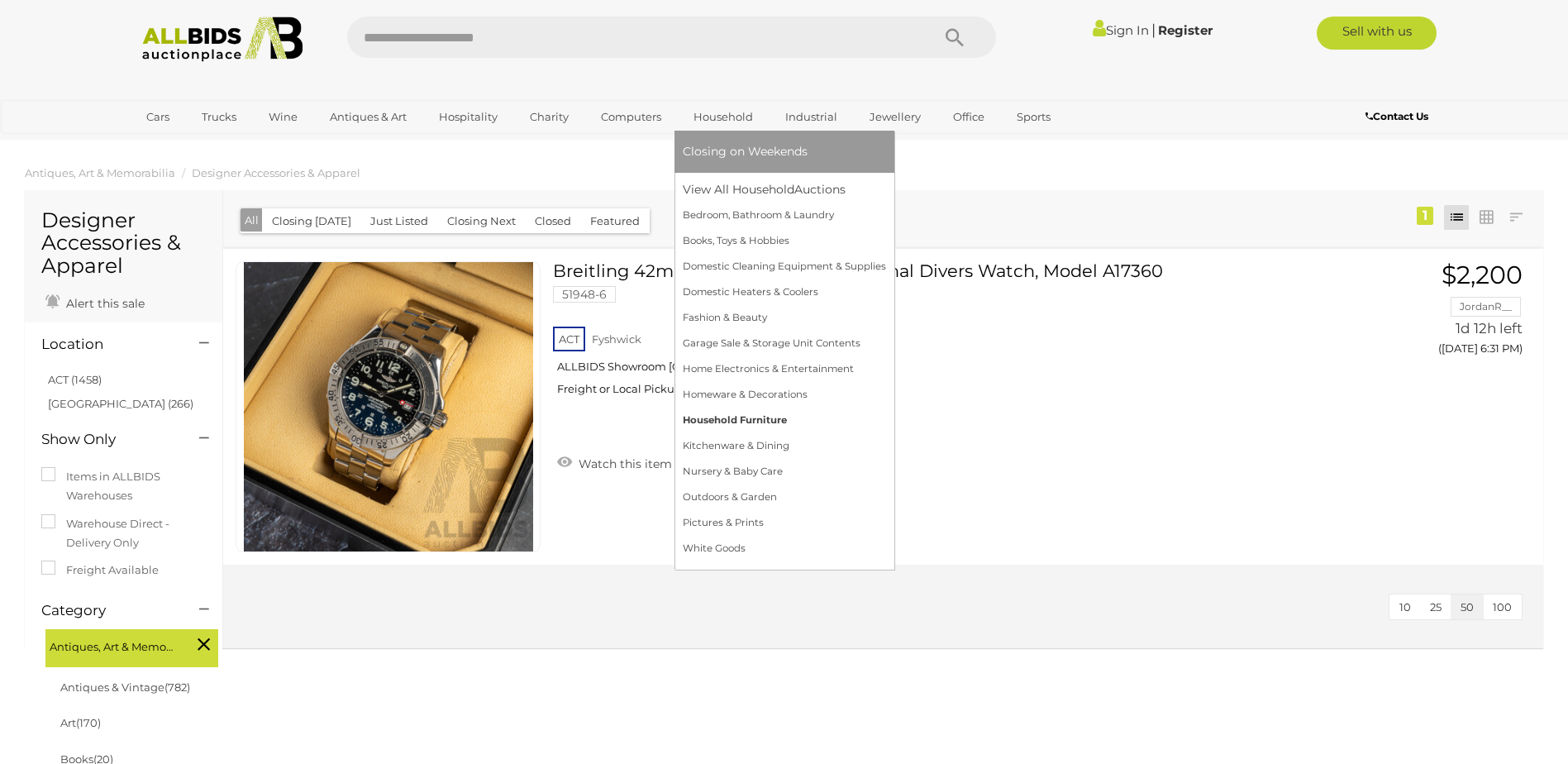
click at [814, 409] on link "Household Furniture" at bounding box center [784, 421] width 204 height 25
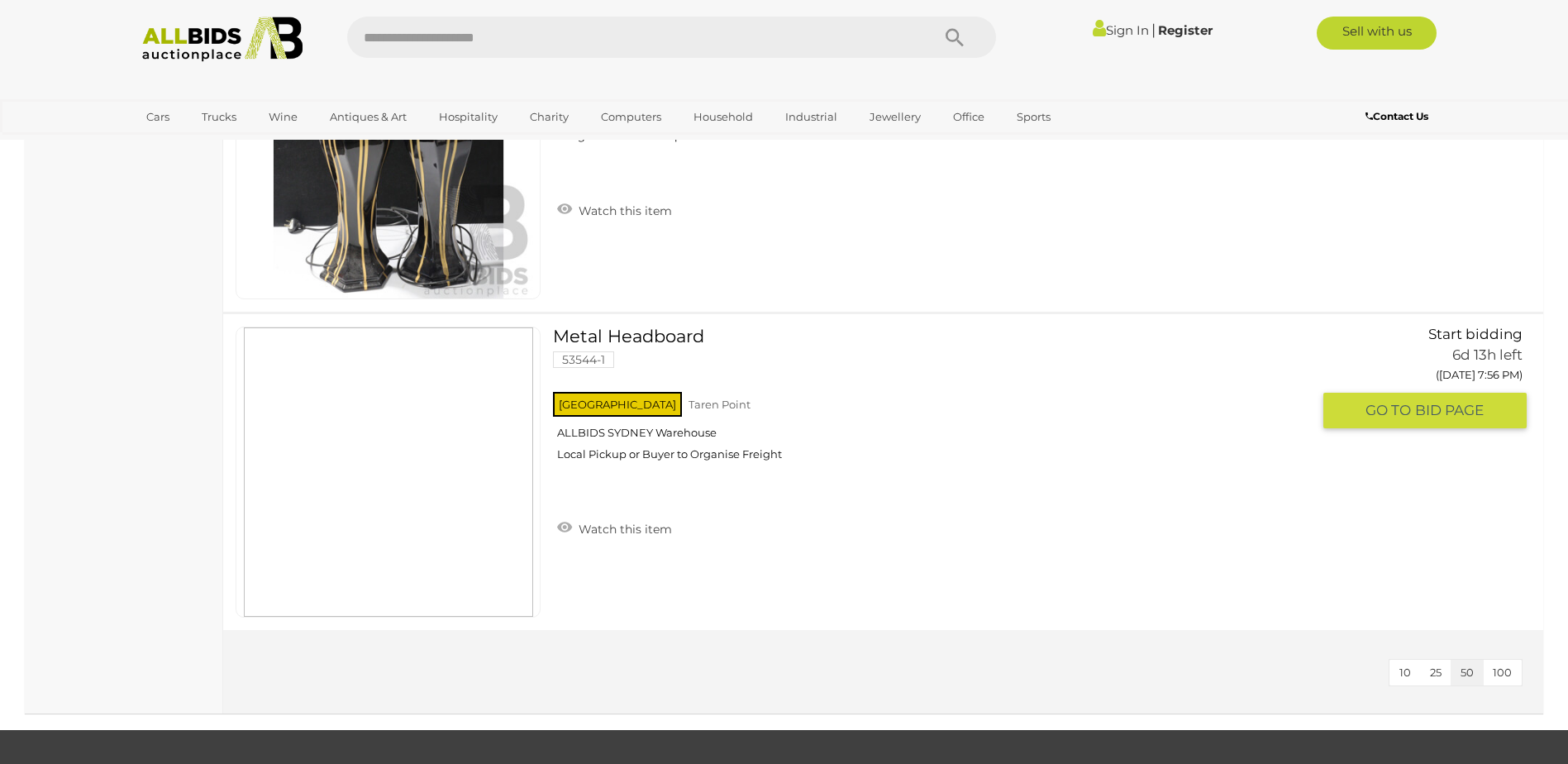
scroll to position [2234, 0]
